Goal: Information Seeking & Learning: Learn about a topic

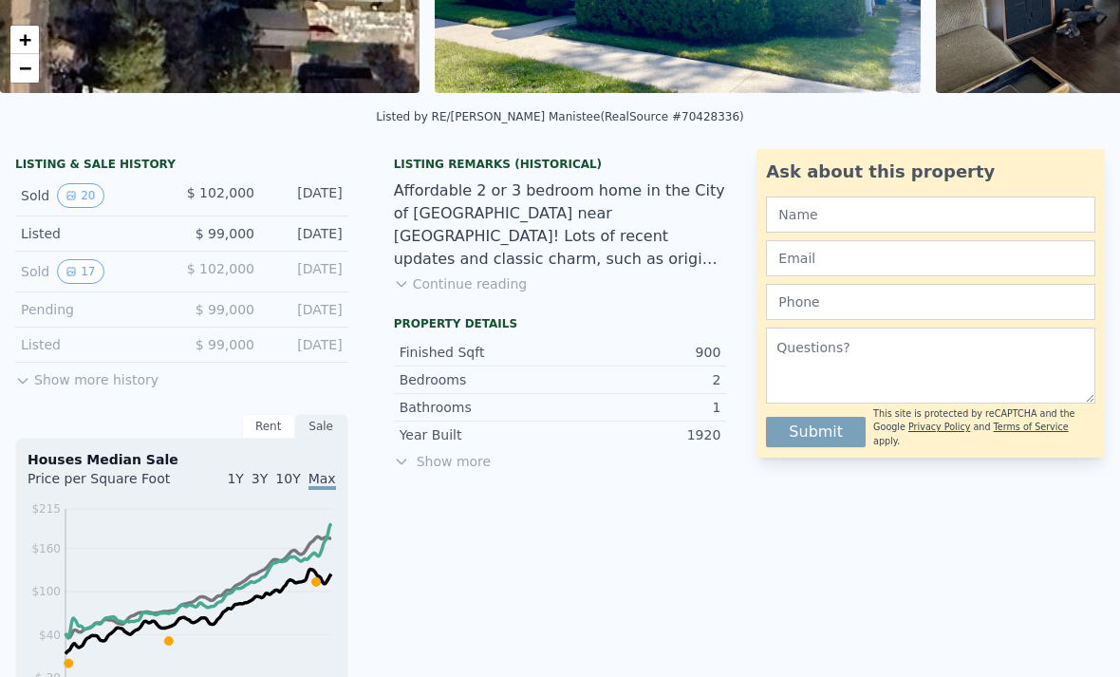
scroll to position [386, 0]
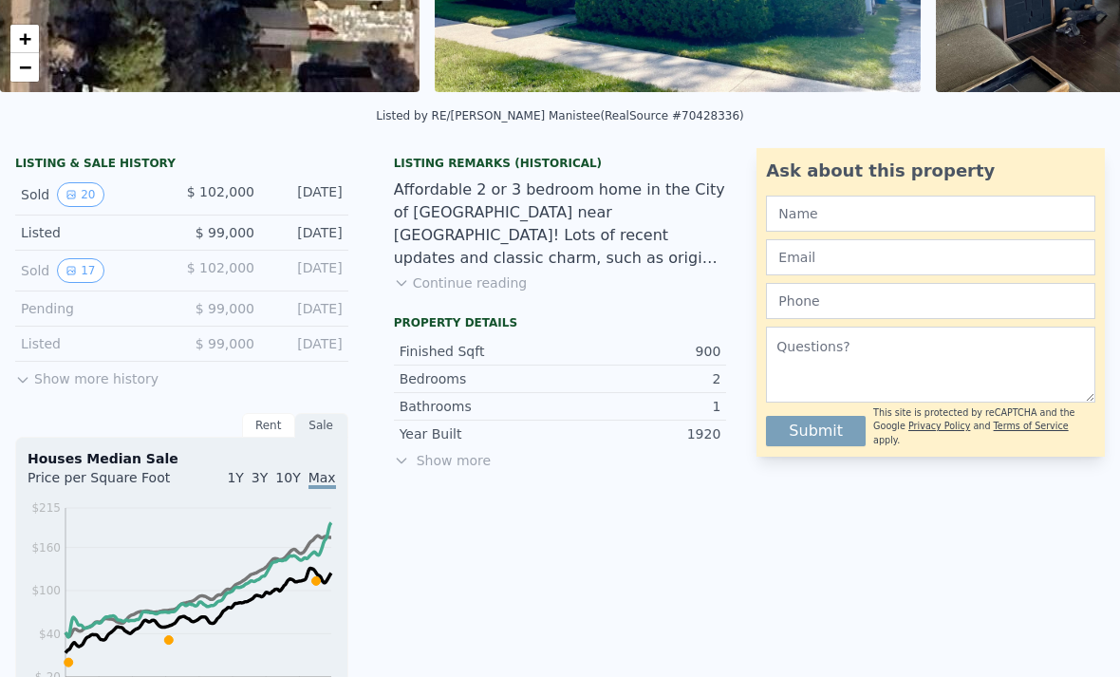
click at [55, 386] on button "Show more history" at bounding box center [86, 375] width 143 height 27
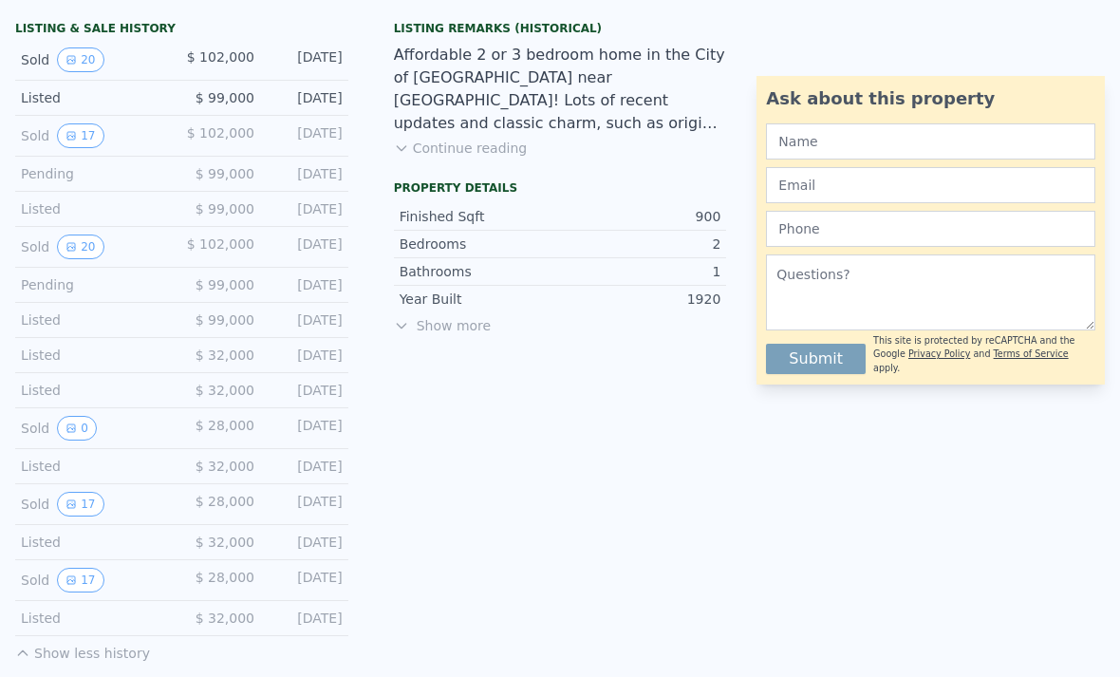
scroll to position [553, 0]
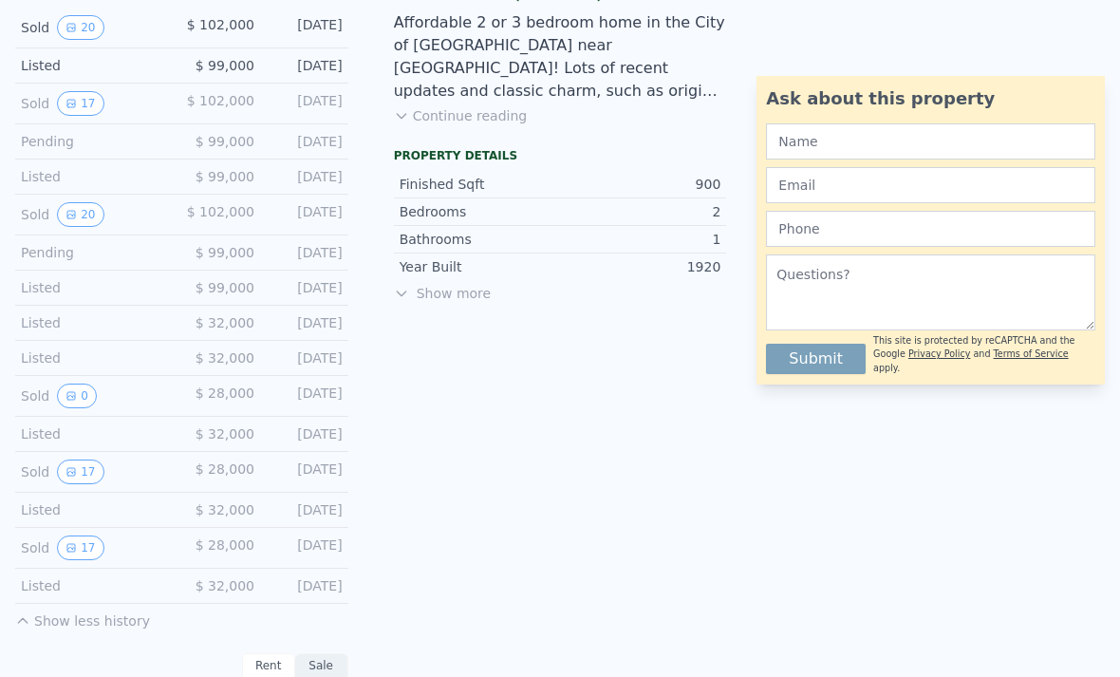
click at [84, 558] on button "17" at bounding box center [80, 547] width 47 height 25
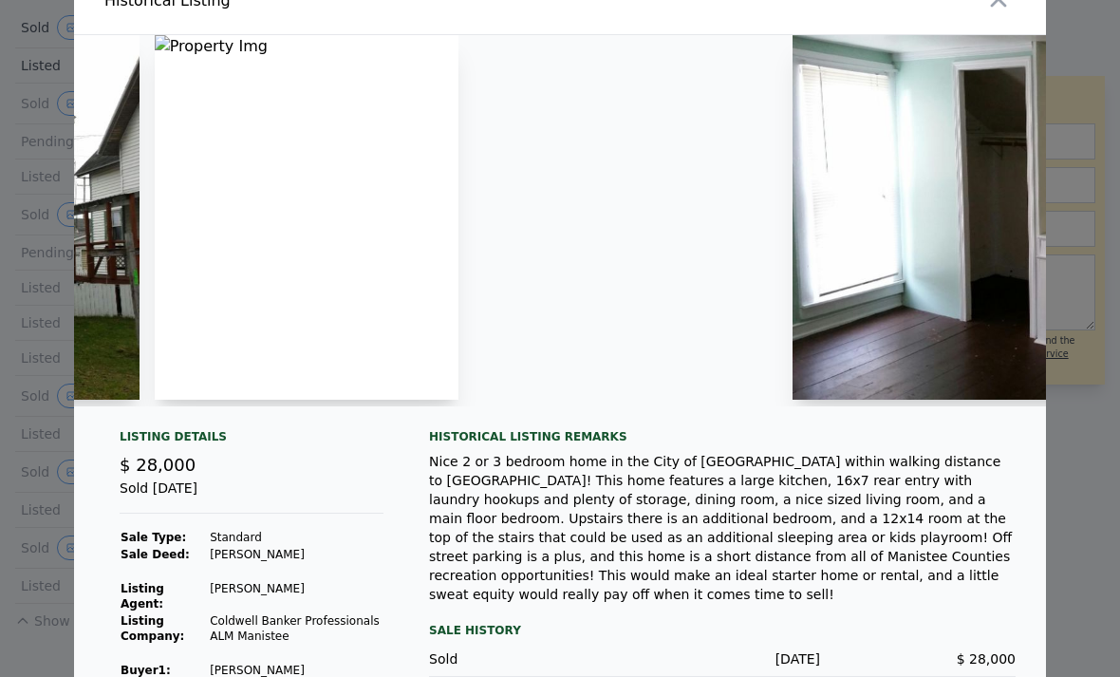
scroll to position [0, 2597]
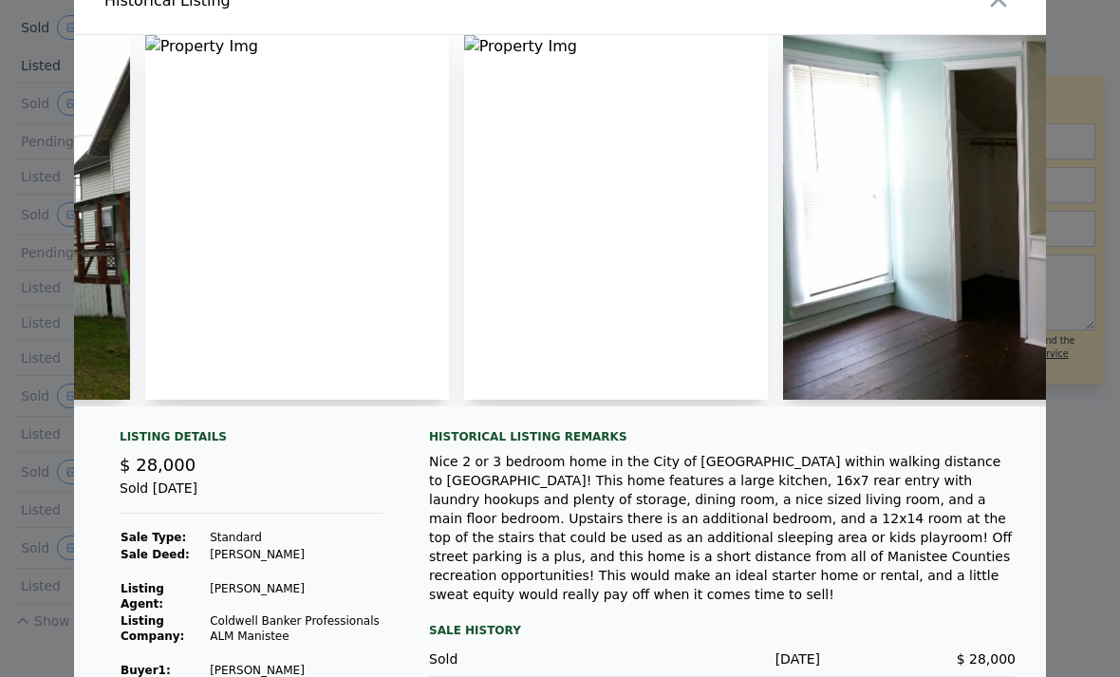
click at [54, 379] on div at bounding box center [560, 338] width 1120 height 677
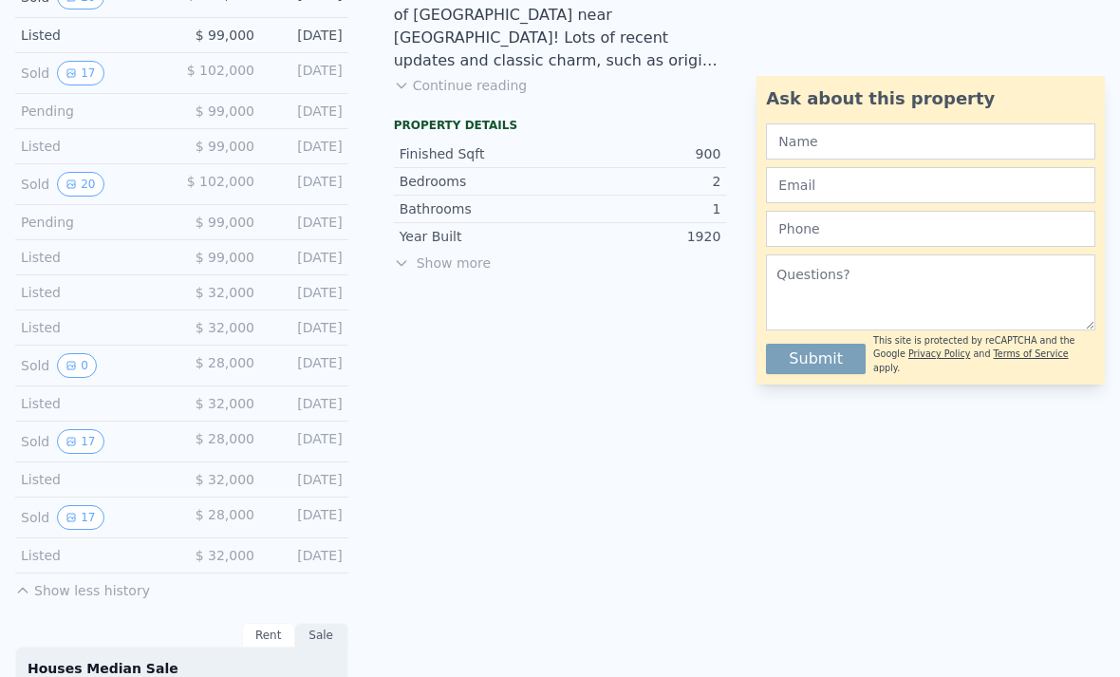
scroll to position [586, 0]
click at [91, 440] on button "17" at bounding box center [80, 439] width 47 height 25
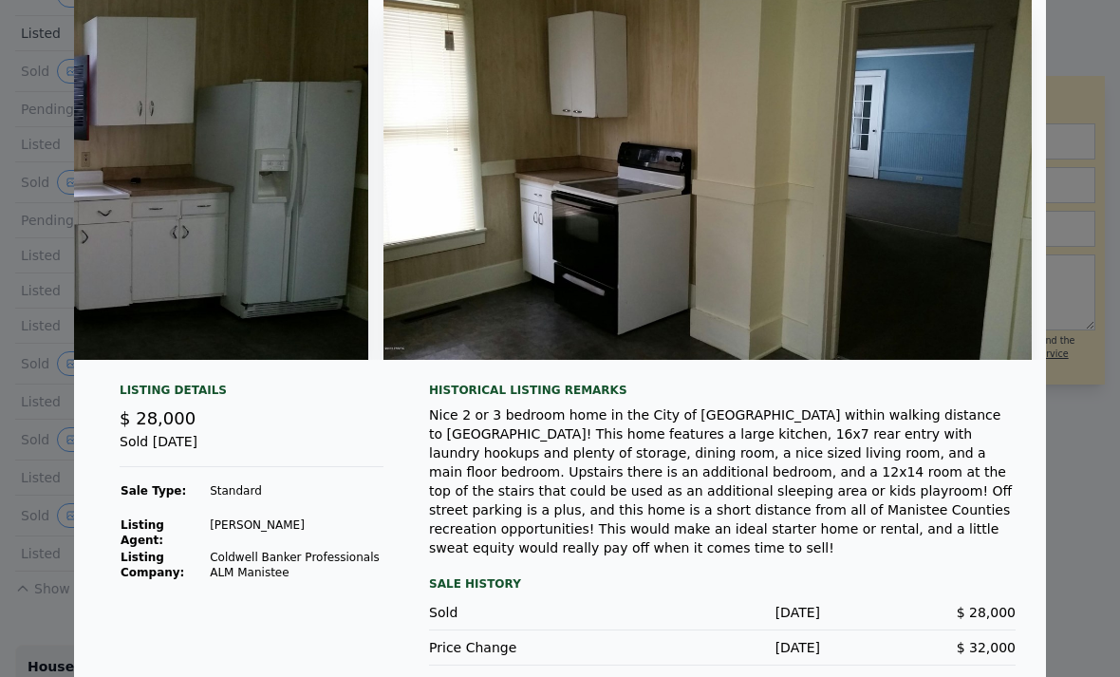
scroll to position [72, 0]
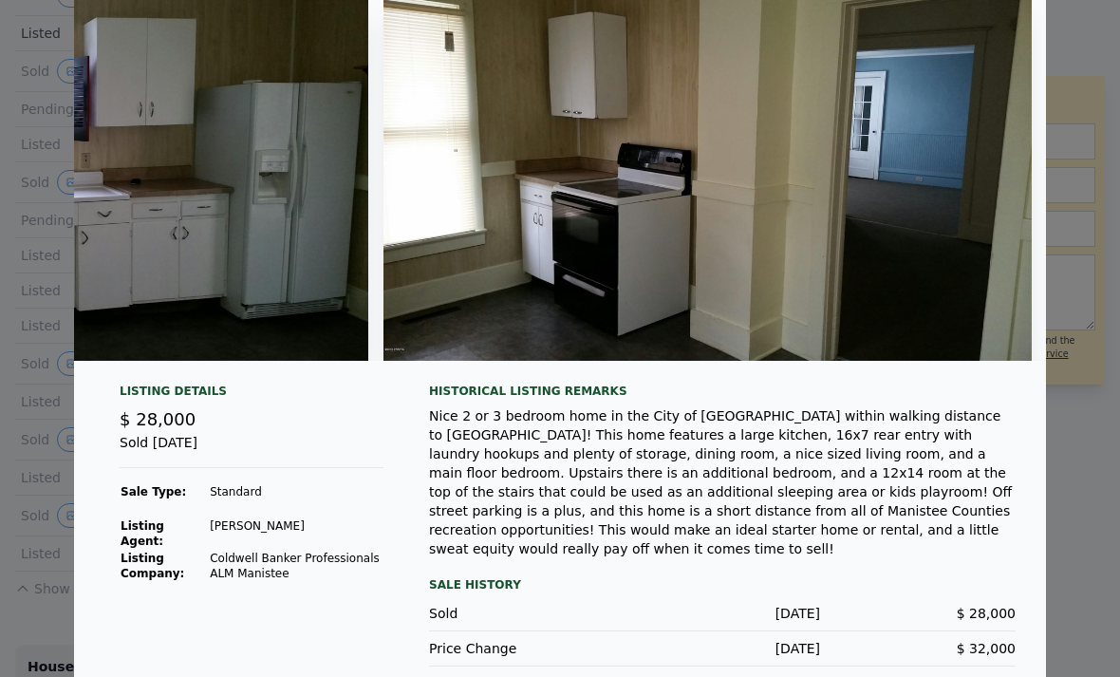
click at [50, 423] on div at bounding box center [560, 338] width 1120 height 677
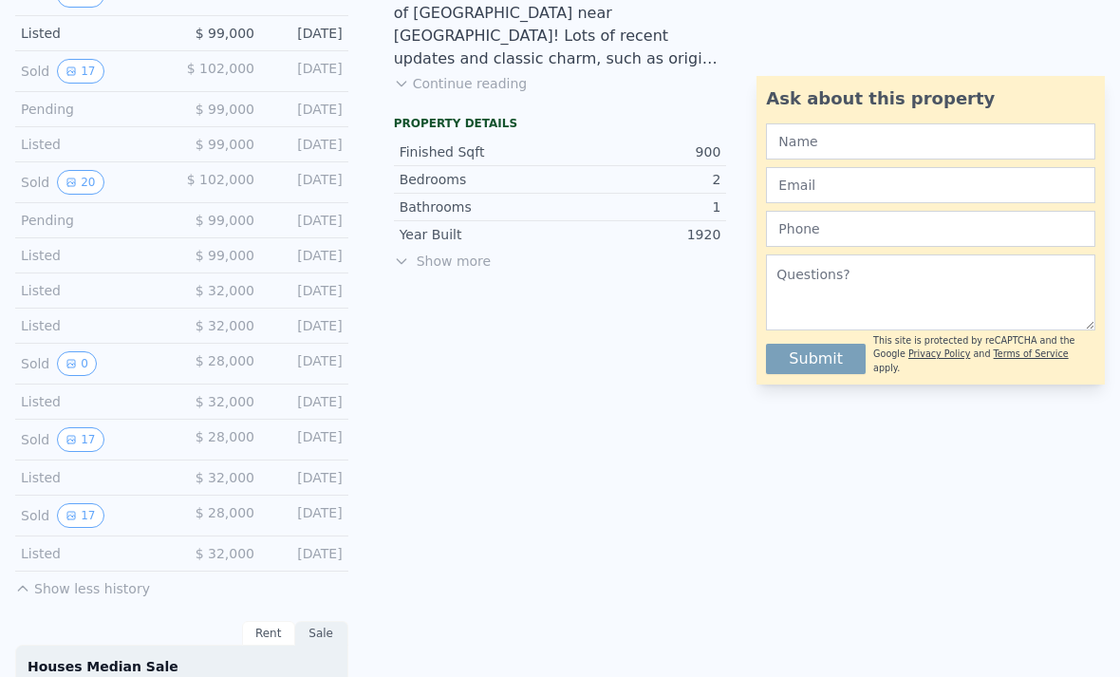
click at [408, 258] on icon at bounding box center [401, 260] width 15 height 15
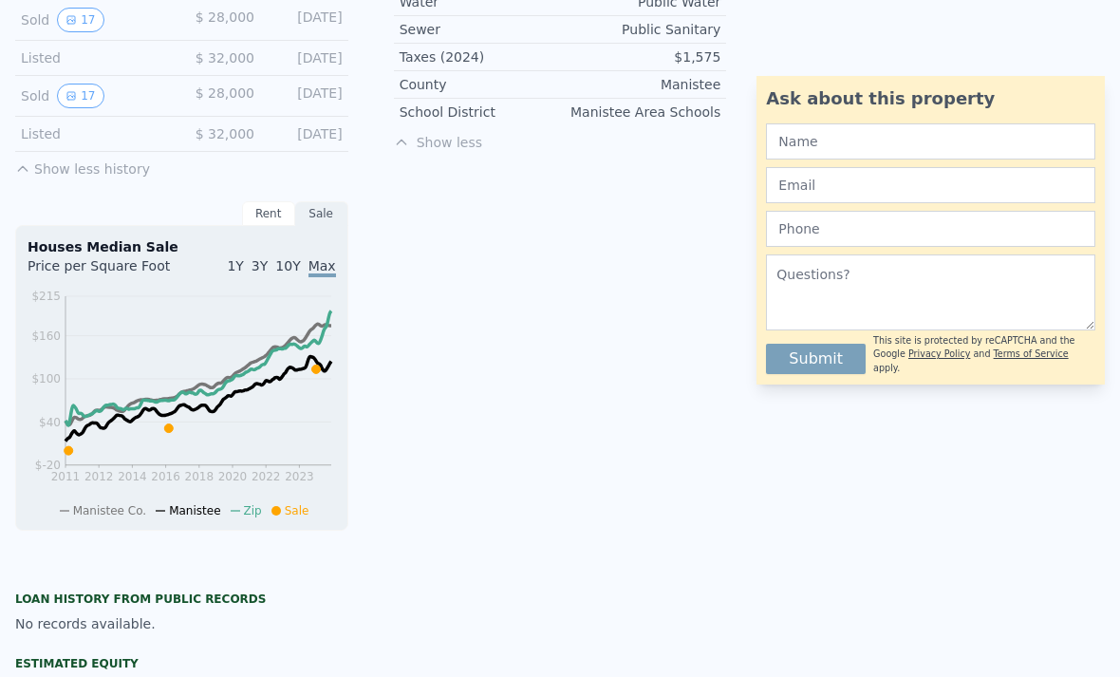
scroll to position [1006, 0]
click at [76, 456] on icon "2011 2012 2014 2016 2018 2020 2022 2023 $-20 $40 $100 $160 $215" at bounding box center [182, 402] width 308 height 232
click at [64, 438] on icon "2011 2012 2014 2016 2018 2020 2022 2023 $-20 $40 $100 $160 $215" at bounding box center [182, 402] width 308 height 232
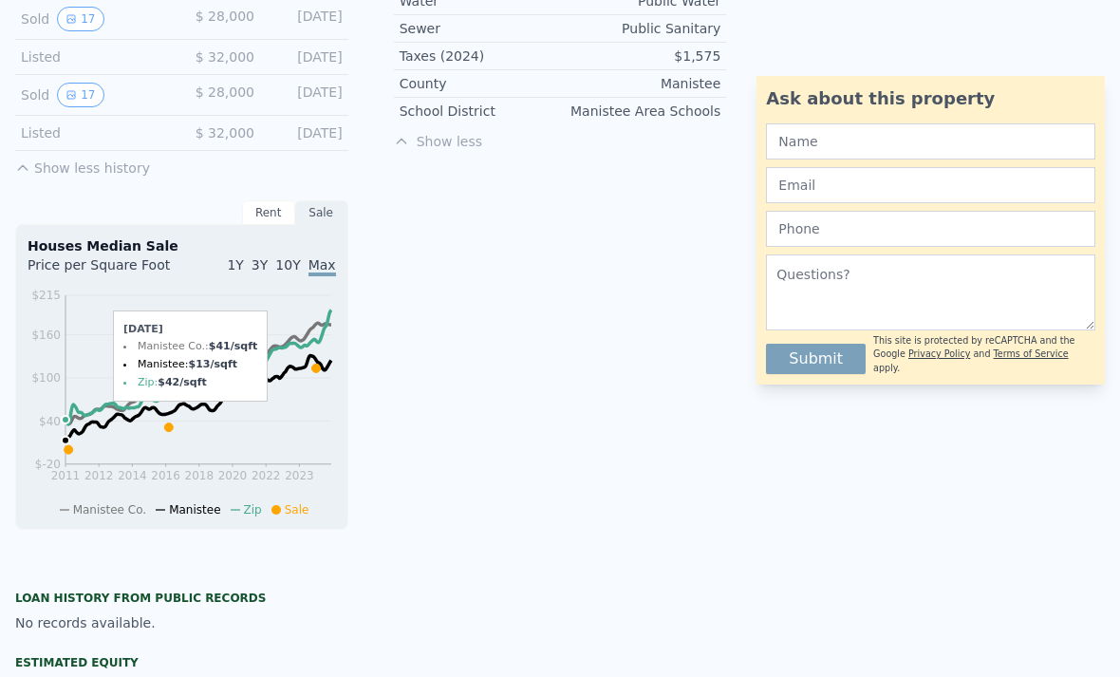
click at [65, 447] on icon at bounding box center [69, 449] width 9 height 9
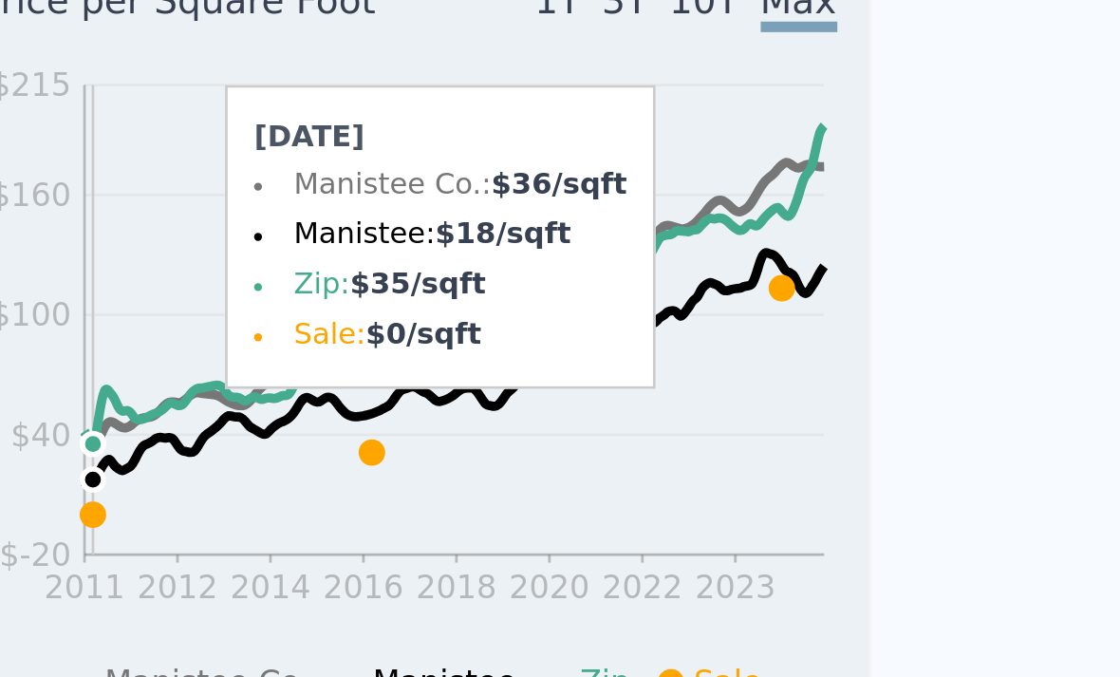
click at [65, 445] on icon at bounding box center [69, 449] width 9 height 9
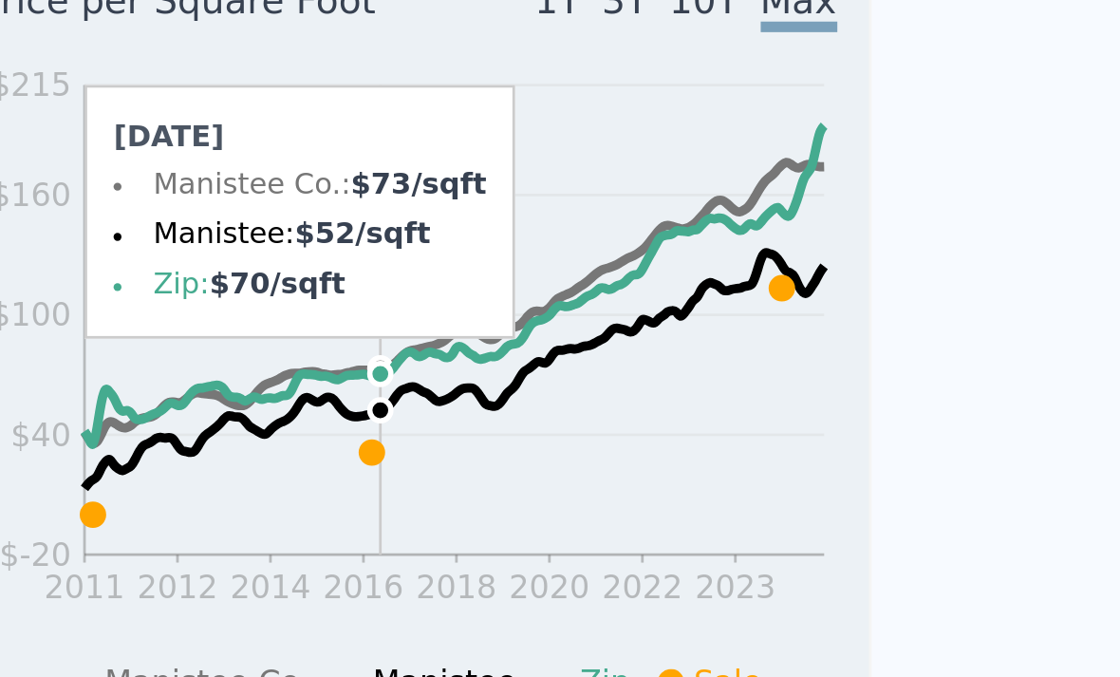
click at [137, 286] on icon "2011 2012 2014 2016 2018 2020 2022 2023 $-20 $40 $100 $160 $215" at bounding box center [182, 402] width 308 height 232
click at [164, 423] on icon at bounding box center [168, 427] width 9 height 9
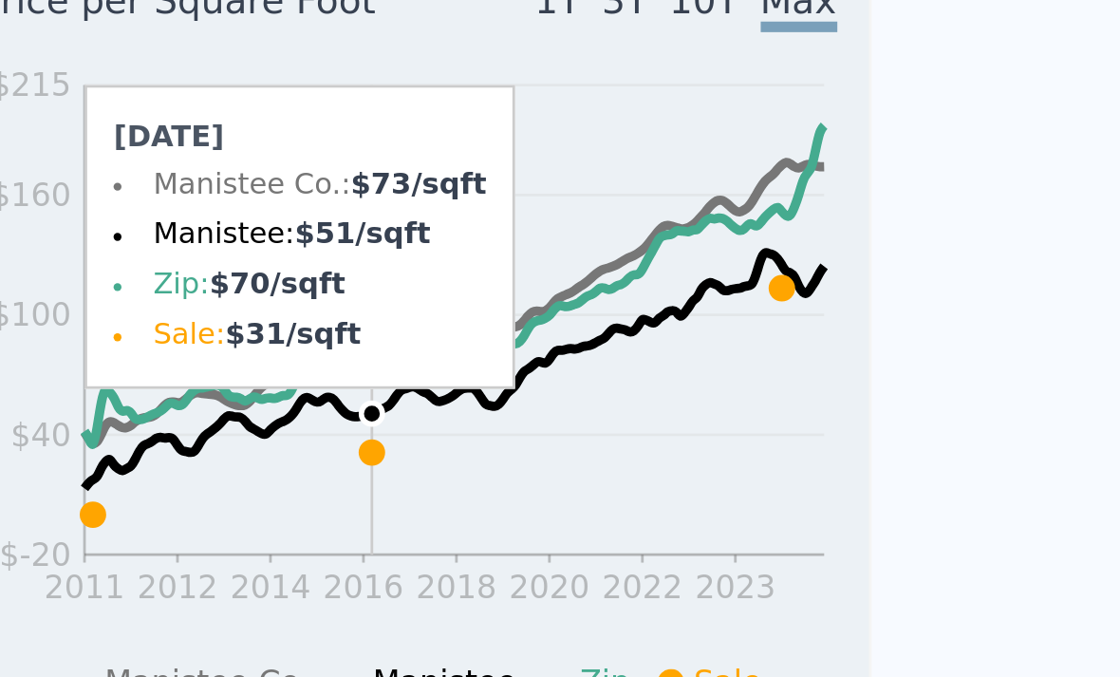
click at [164, 423] on icon at bounding box center [168, 427] width 9 height 9
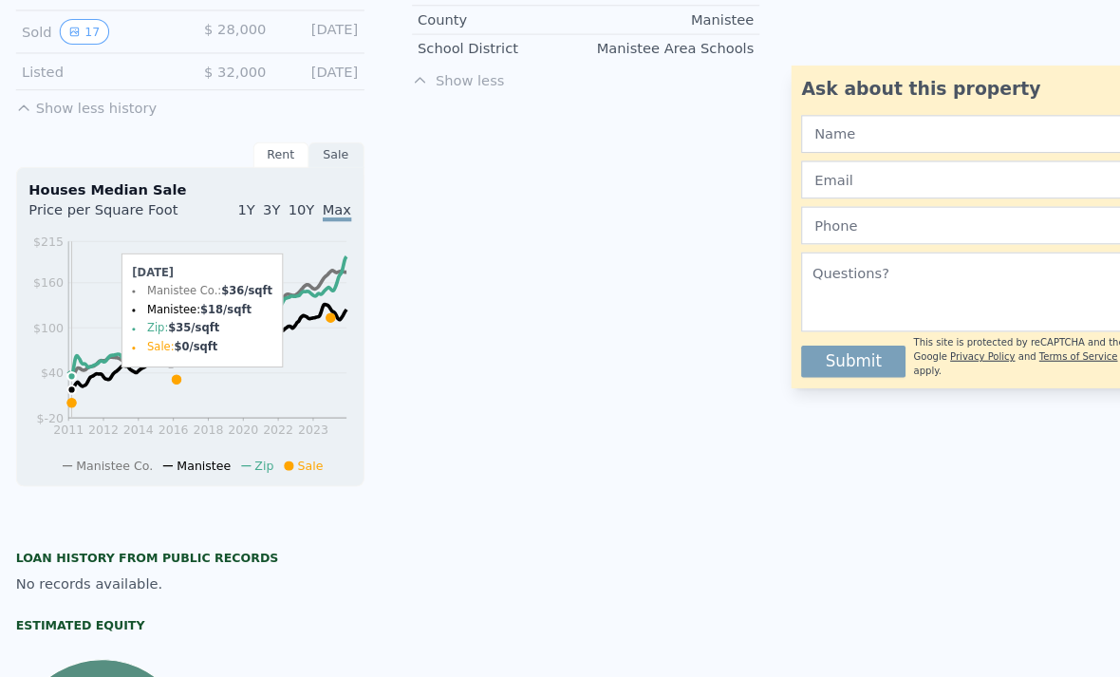
scroll to position [1057, 0]
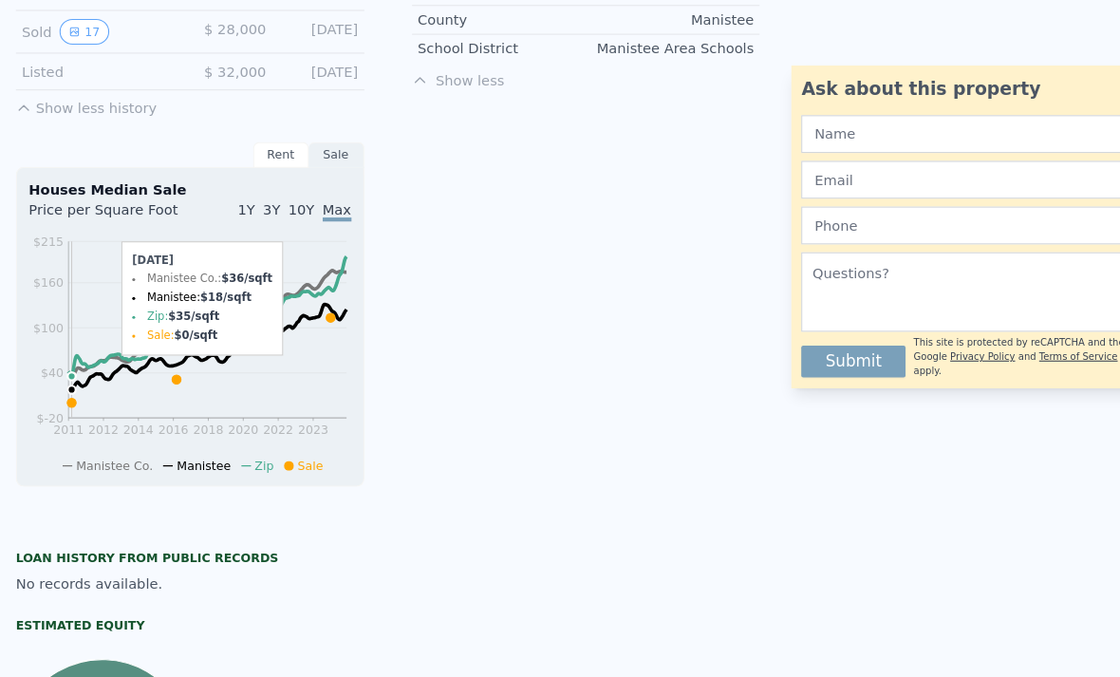
click at [69, 394] on icon at bounding box center [69, 398] width 9 height 9
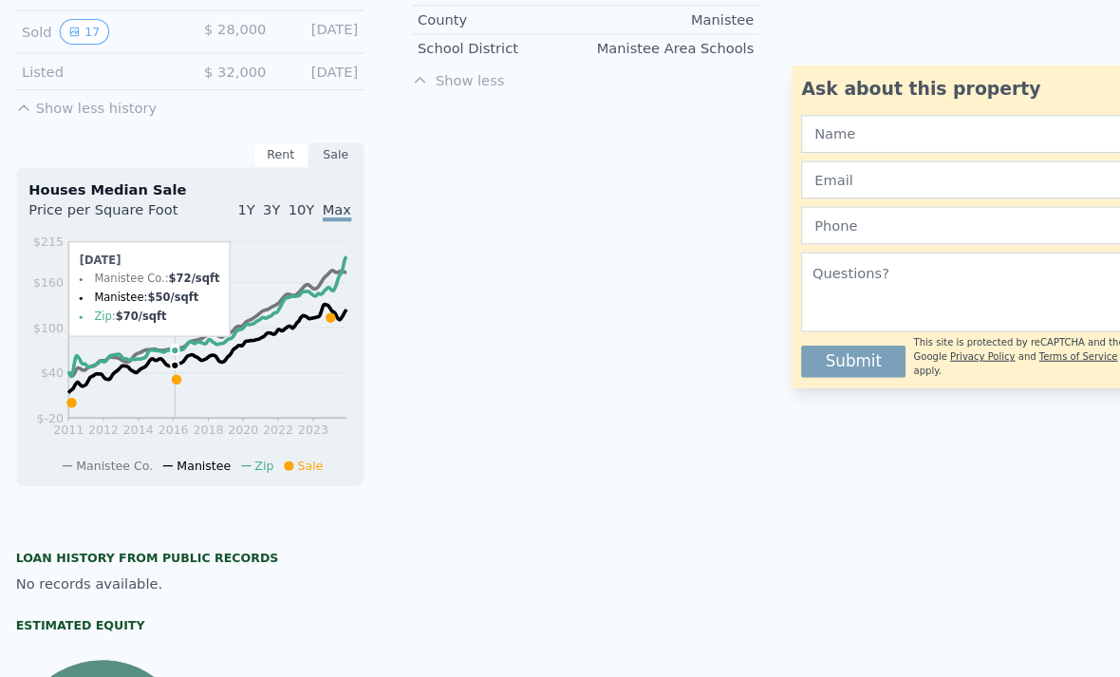
click at [168, 372] on icon at bounding box center [168, 376] width 9 height 9
click at [65, 392] on icon "2011 2012 2014 2016 2018 2020 2022 2023 $-20 $40 $100 $160 $215" at bounding box center [182, 350] width 308 height 232
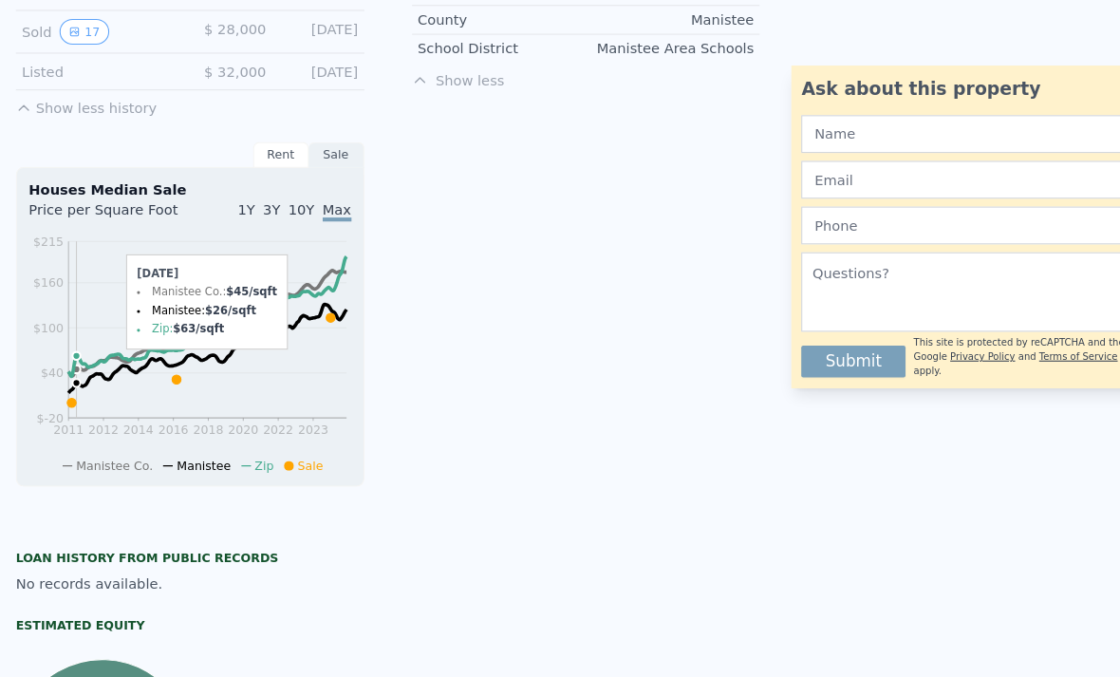
click at [73, 380] on icon "2011 2012 2014 2016 2018 2020 2022 2023 $-20 $40 $100 $160 $215" at bounding box center [182, 350] width 308 height 232
click at [74, 379] on icon "2011 2012 2014 2016 2018 2020 2022 2023 $-20 $40 $100 $160 $215" at bounding box center [182, 350] width 308 height 232
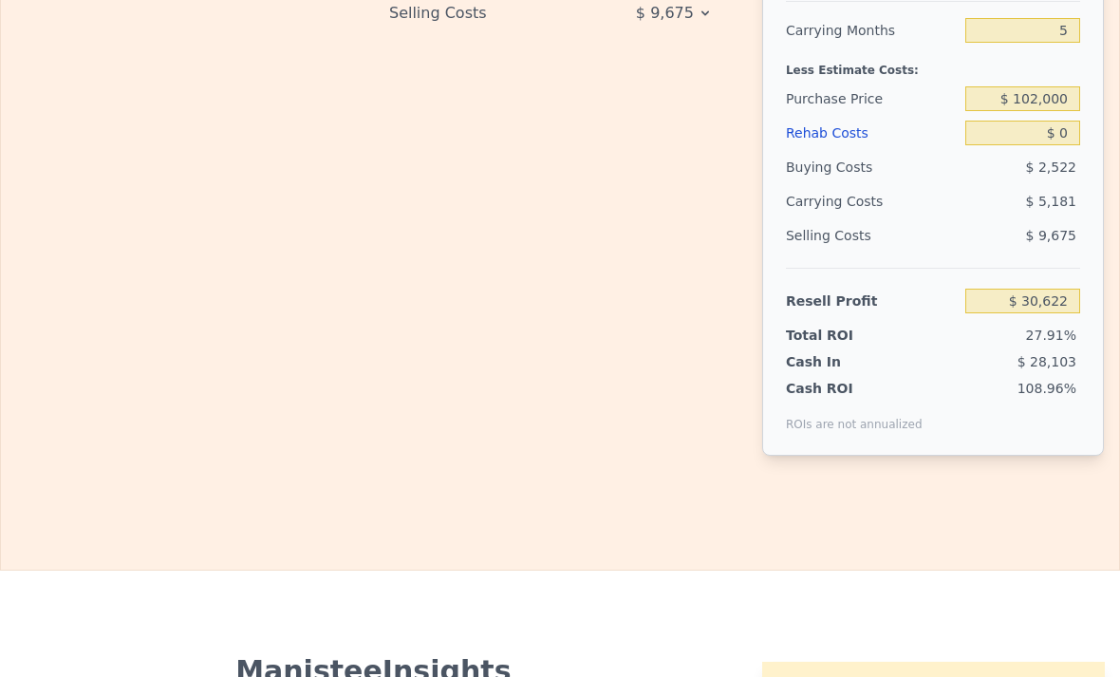
scroll to position [3491, 0]
